Goal: Task Accomplishment & Management: Manage account settings

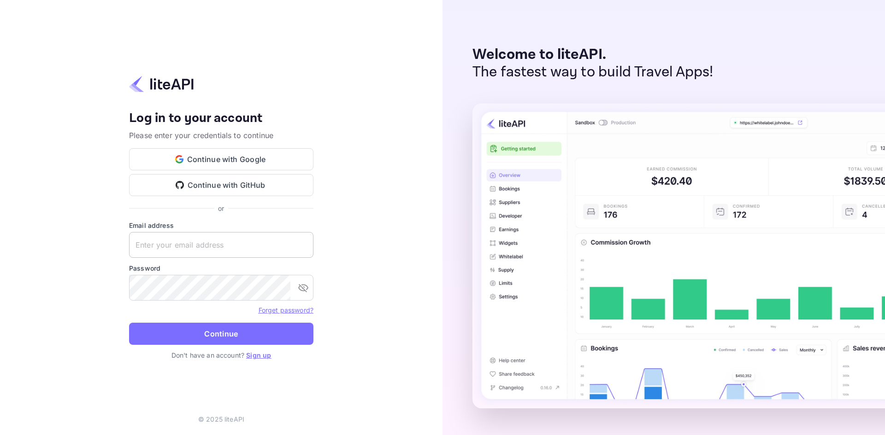
click at [232, 237] on input "text" at bounding box center [221, 245] width 184 height 26
paste input "[EMAIL_ADDRESS][DOMAIN_NAME]"
type input "[EMAIL_ADDRESS][DOMAIN_NAME]"
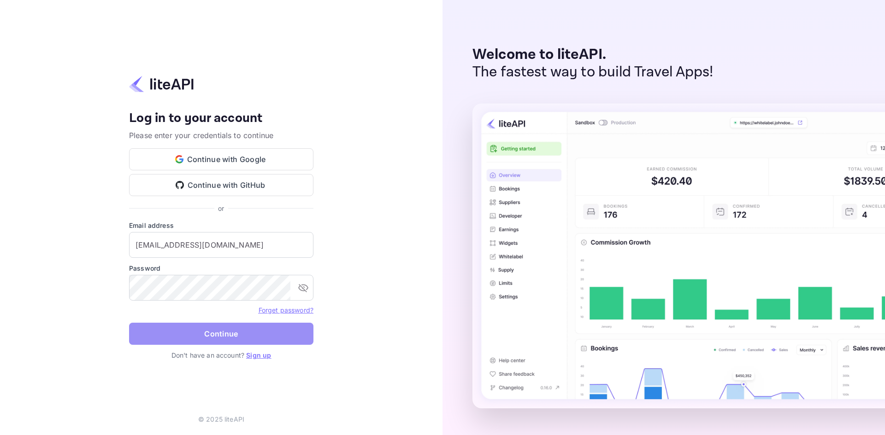
click at [217, 329] on button "Continue" at bounding box center [221, 334] width 184 height 22
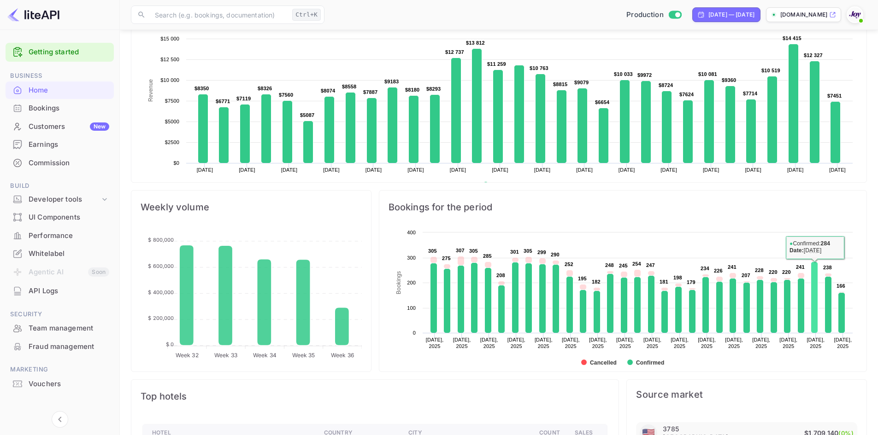
scroll to position [184, 0]
